Goal: Entertainment & Leisure: Consume media (video, audio)

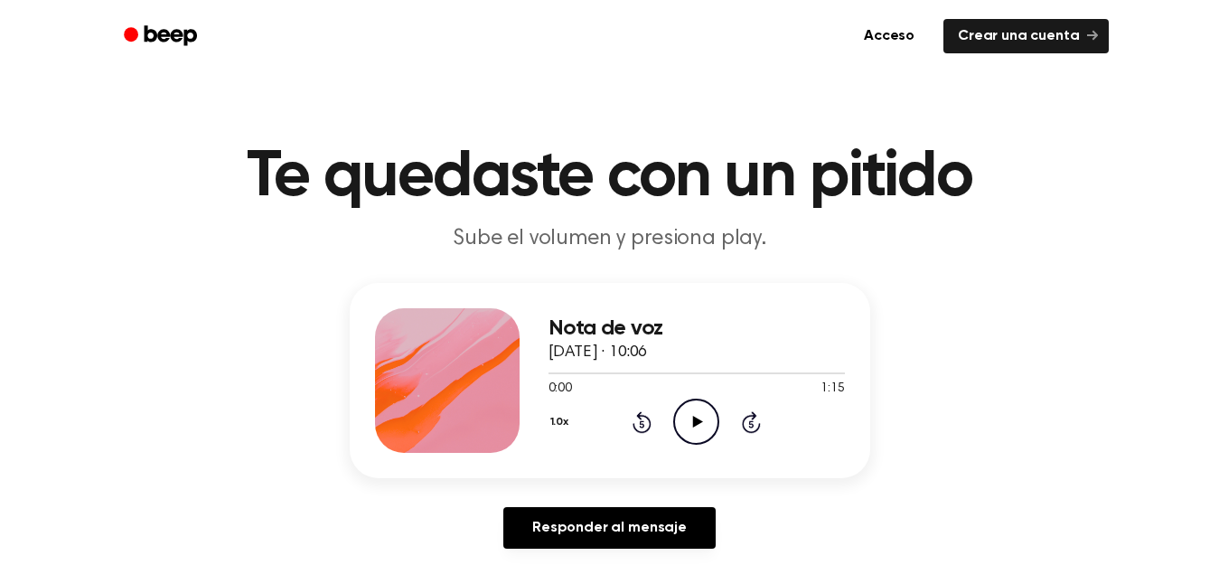
click at [708, 423] on icon "Play Audio" at bounding box center [696, 422] width 46 height 46
click at [698, 416] on icon "Play Audio" at bounding box center [696, 422] width 46 height 46
click at [710, 418] on icon "Play Audio" at bounding box center [696, 422] width 46 height 46
